Goal: Transaction & Acquisition: Download file/media

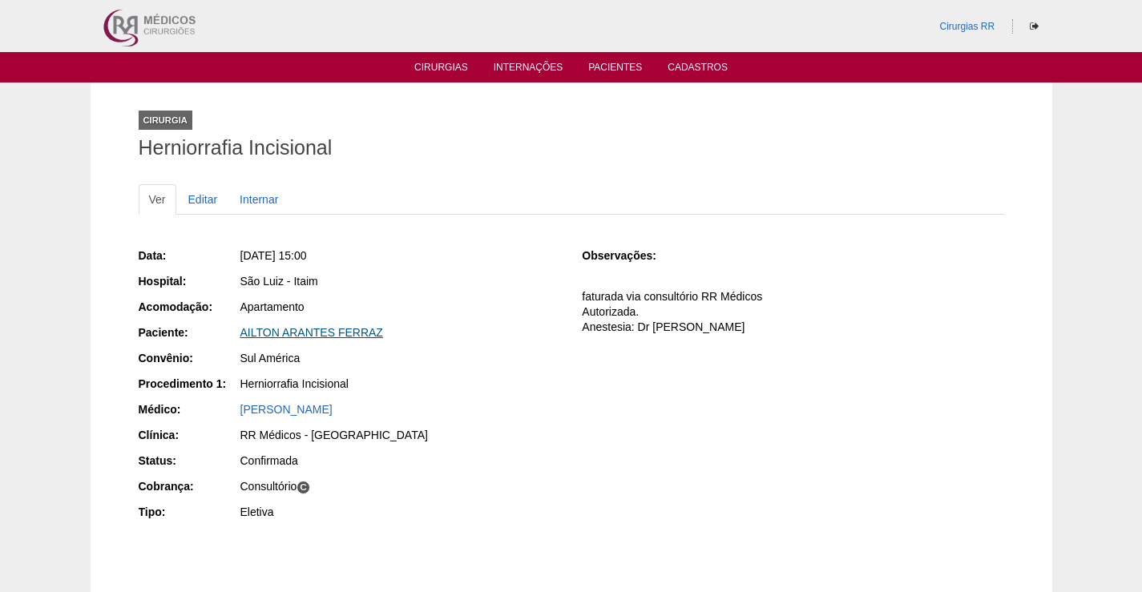
click at [318, 328] on link "AILTON ARANTES FERRAZ" at bounding box center [311, 332] width 143 height 13
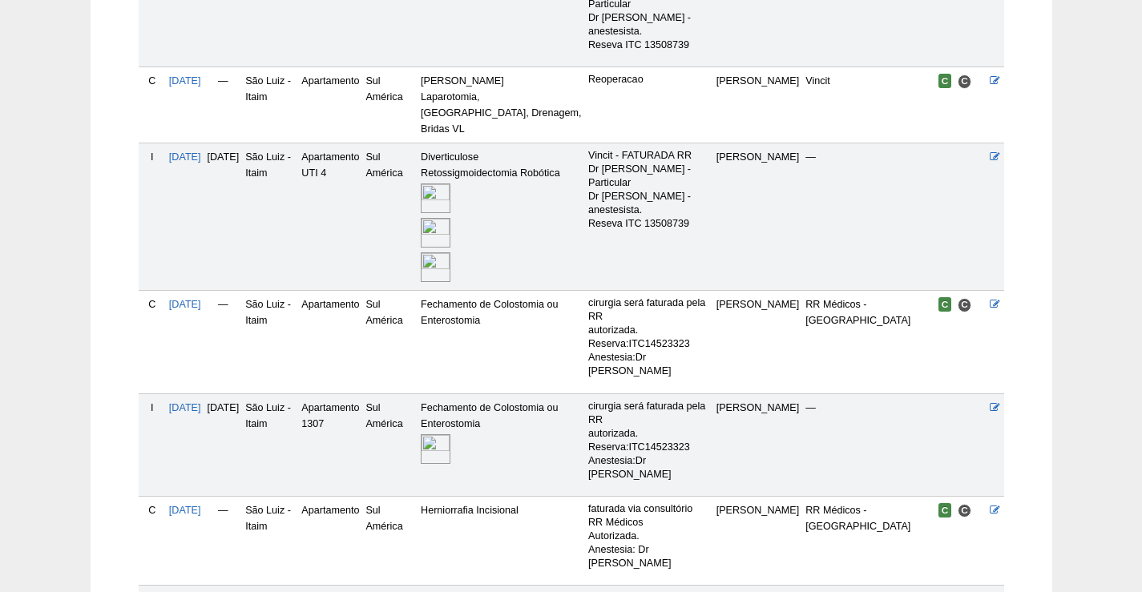
scroll to position [561, 0]
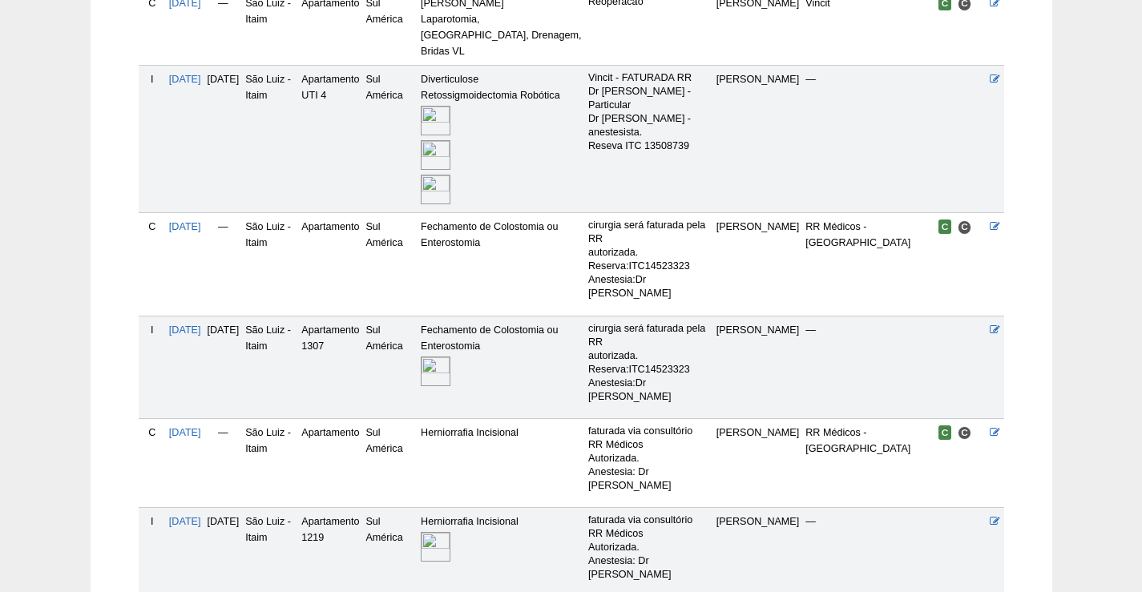
click at [450, 532] on img at bounding box center [436, 547] width 30 height 30
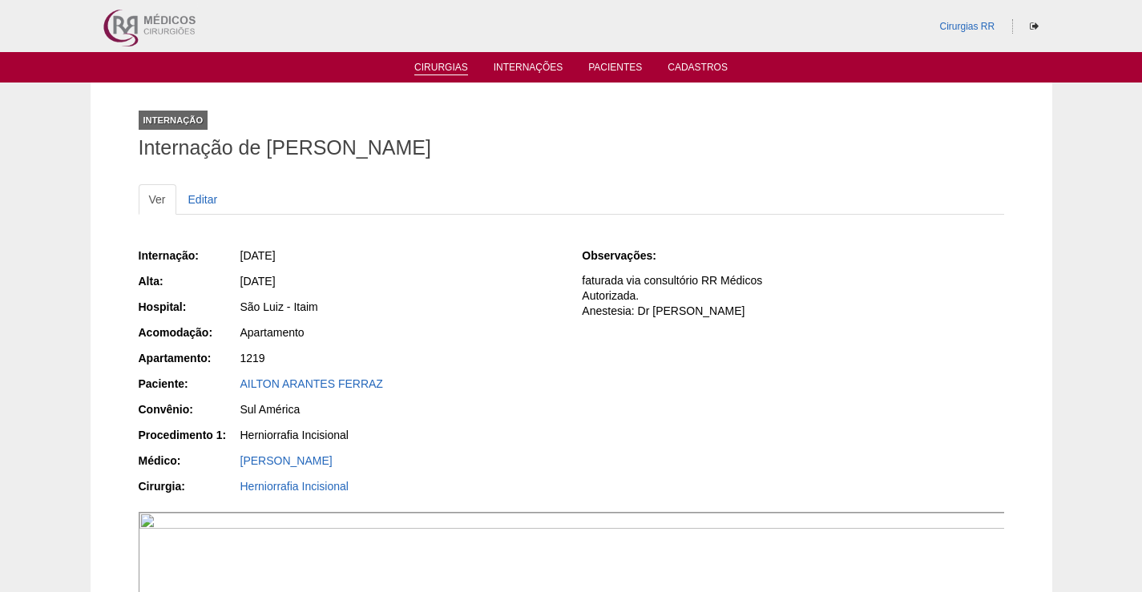
click at [447, 67] on link "Cirurgias" at bounding box center [441, 69] width 54 height 14
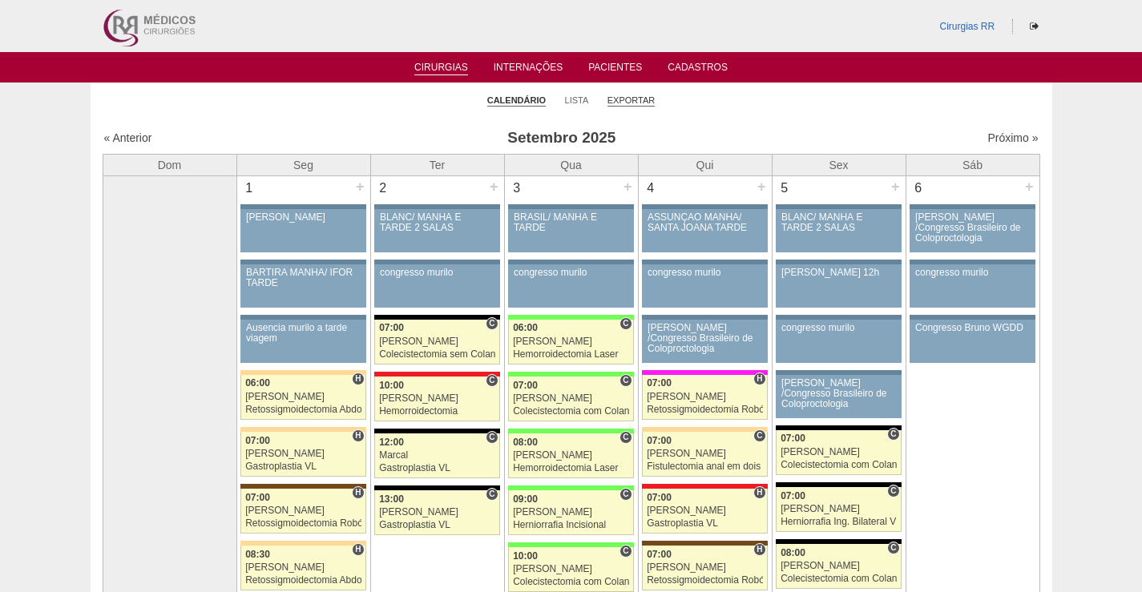
click at [628, 100] on link "Exportar" at bounding box center [631, 101] width 48 height 12
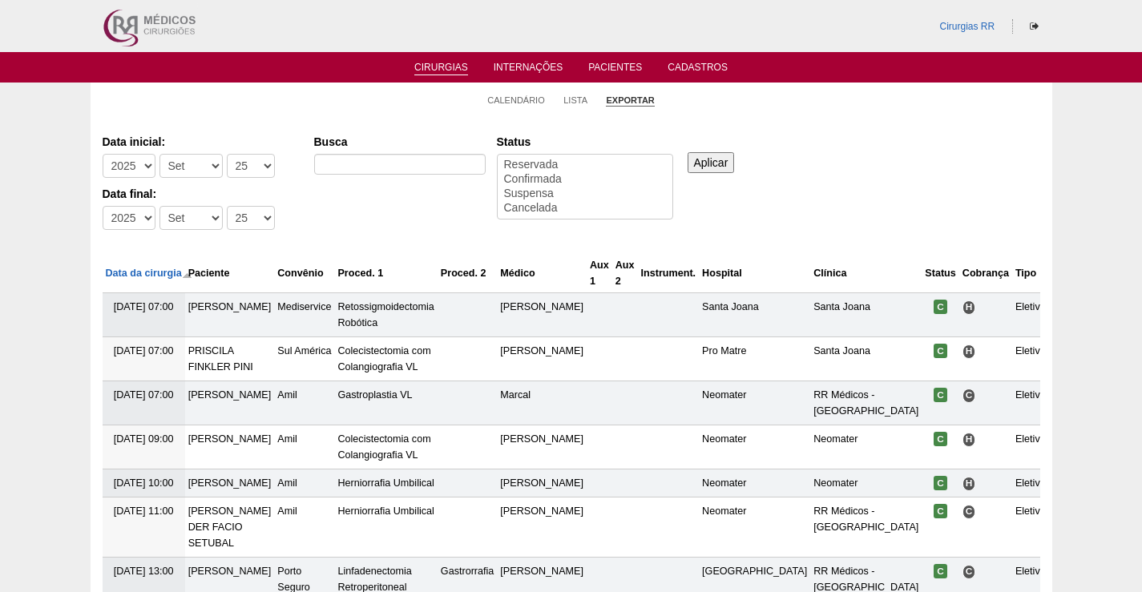
select select
click at [262, 163] on select "-Dia 1 2 3 4 5 6 7 8 9 10 11 12 13 14 15 16 17 18 19 20 21 22 23 24 25 26 27 28…" at bounding box center [251, 166] width 48 height 24
select select "24"
click at [227, 154] on select "-Dia 1 2 3 4 5 6 7 8 9 10 11 12 13 14 15 16 17 18 19 20 21 22 23 24 25 26 27 28…" at bounding box center [251, 166] width 48 height 24
click at [258, 210] on select "-Dia 1 2 3 4 5 6 7 8 9 10 11 12 13 14 15 16 17 18 19 20 21 22 23 24 25 26 27 28…" at bounding box center [251, 218] width 48 height 24
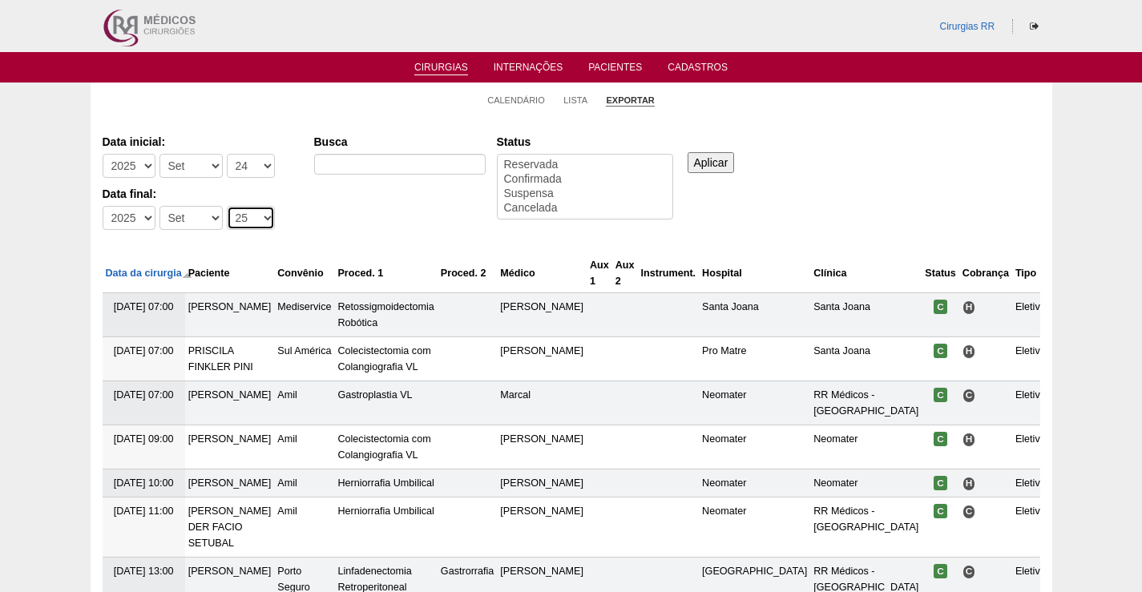
select select "24"
click at [227, 206] on select "-Dia 1 2 3 4 5 6 7 8 9 10 11 12 13 14 15 16 17 18 19 20 21 22 23 24 25 26 27 28…" at bounding box center [251, 218] width 48 height 24
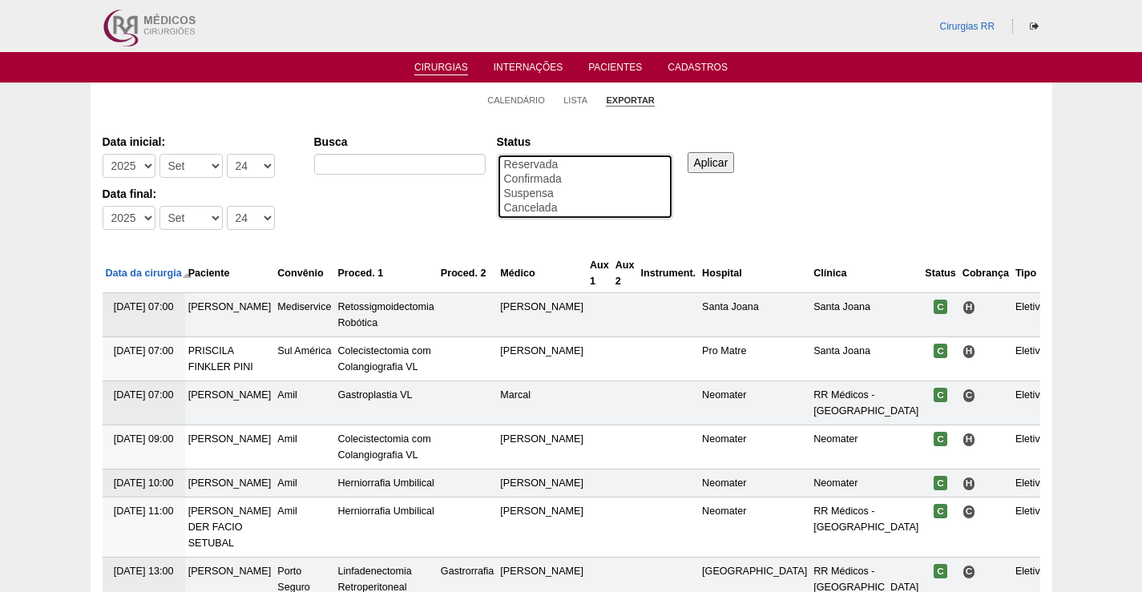
select select "conf"
click at [557, 180] on option "Confirmada" at bounding box center [584, 179] width 165 height 14
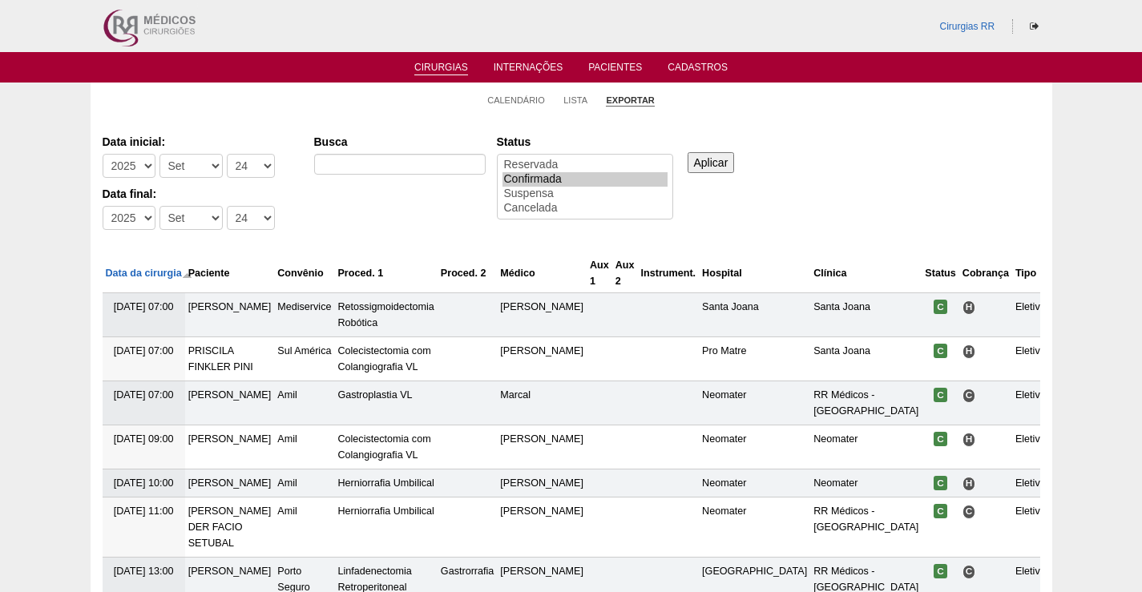
click at [731, 164] on input "Aplicar" at bounding box center [710, 162] width 47 height 21
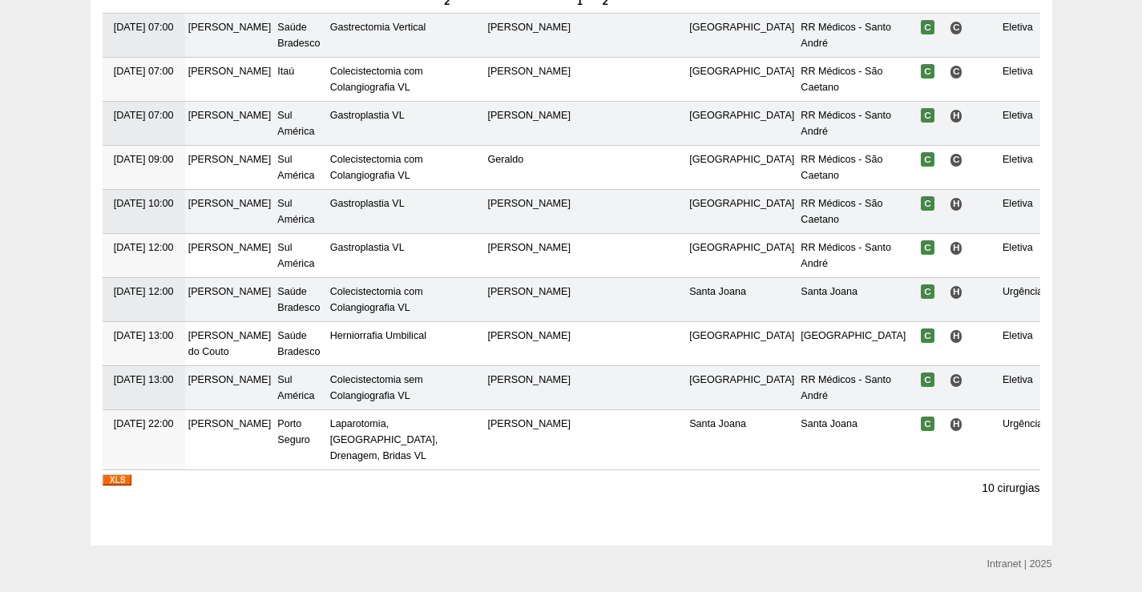
scroll to position [314, 0]
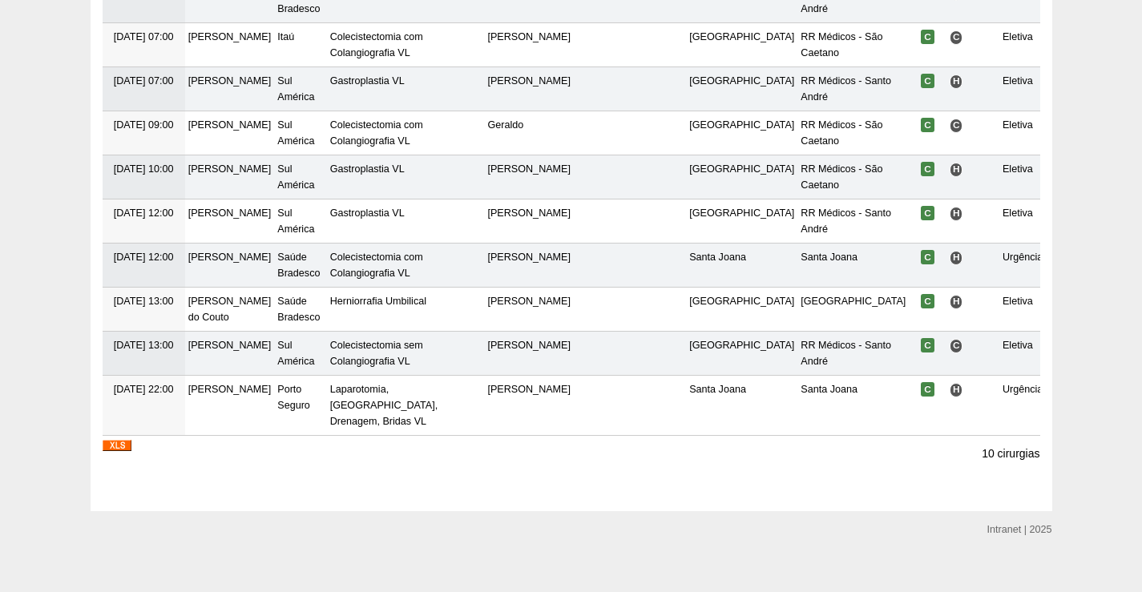
click at [122, 440] on img at bounding box center [117, 445] width 29 height 11
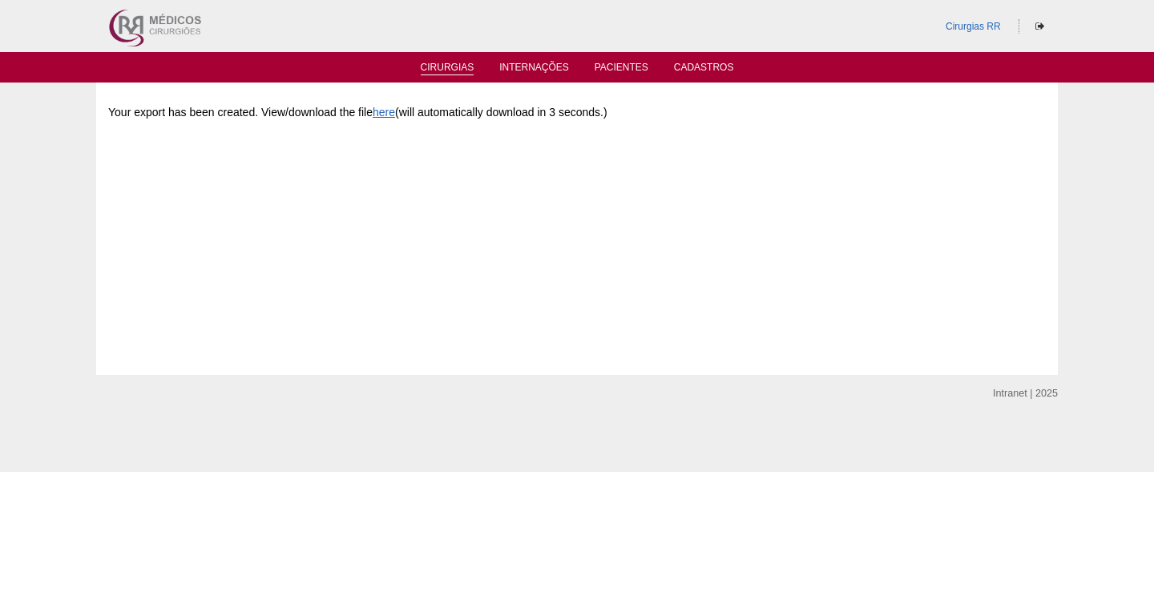
click at [448, 62] on link "Cirurgias" at bounding box center [448, 69] width 54 height 14
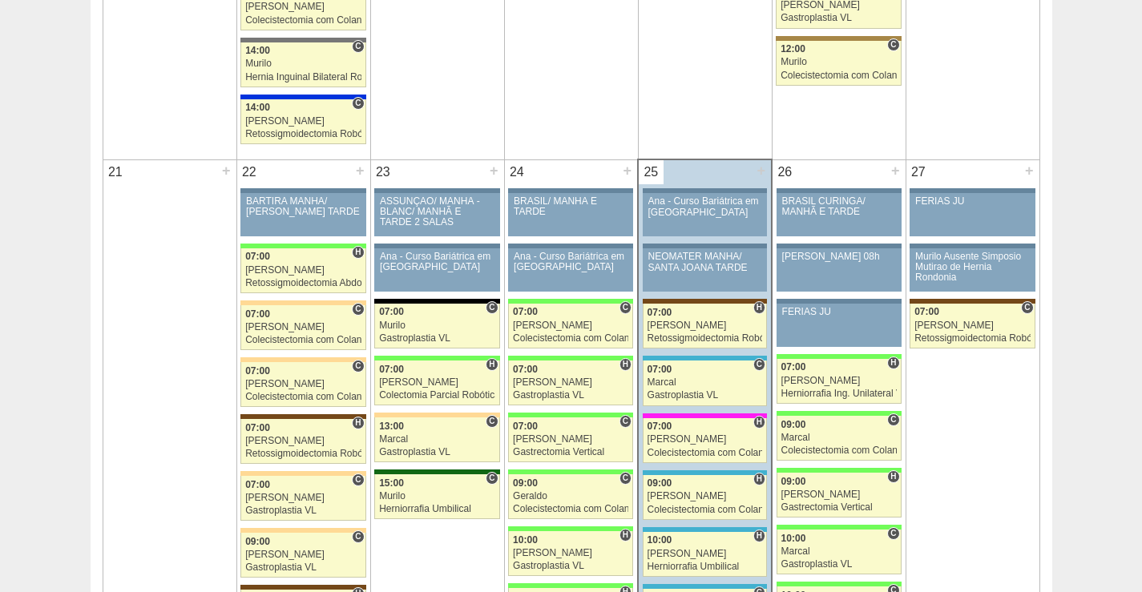
scroll to position [2323, 0]
